Goal: Transaction & Acquisition: Purchase product/service

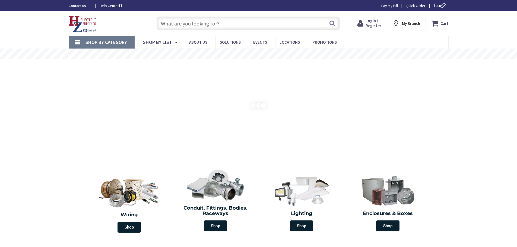
click at [369, 26] on span "Login / Register" at bounding box center [374, 23] width 16 height 10
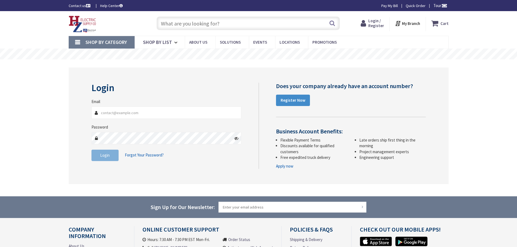
type input "dgaribaldi@ej1899.com"
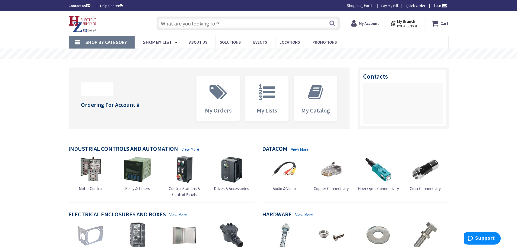
click at [219, 21] on input "text" at bounding box center [248, 24] width 183 height 14
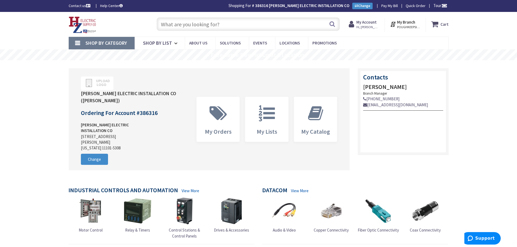
type input "e"
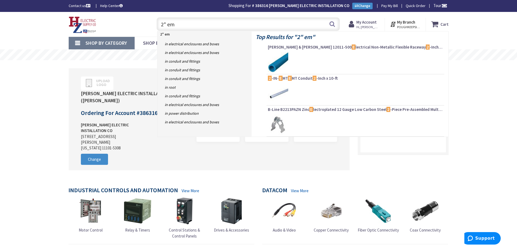
type input "2" emt"
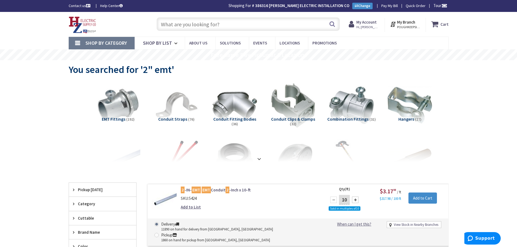
click at [180, 28] on input "text" at bounding box center [248, 24] width 183 height 14
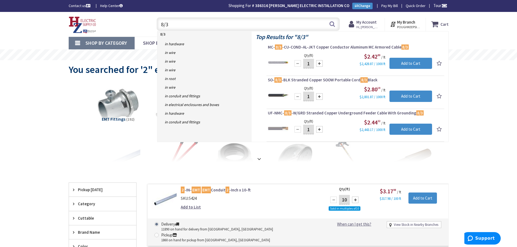
drag, startPoint x: 174, startPoint y: 26, endPoint x: 154, endPoint y: 22, distance: 20.2
click at [154, 22] on div "8/3 8/3 Search" at bounding box center [247, 23] width 186 height 17
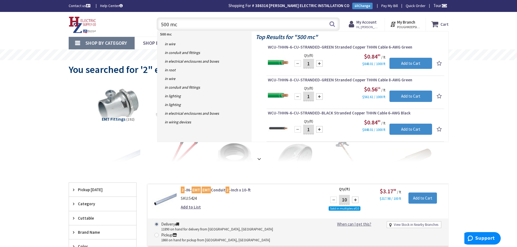
type input "500 mcm"
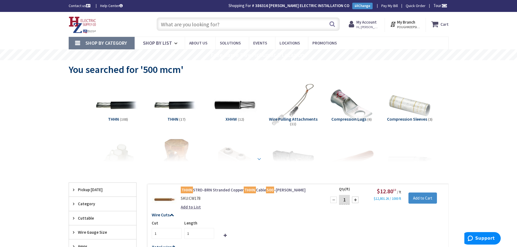
click at [258, 160] on div at bounding box center [258, 147] width 353 height 30
click at [259, 160] on strong at bounding box center [259, 159] width 7 height 6
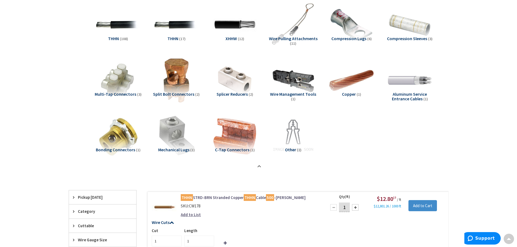
scroll to position [81, 0]
